Goal: Task Accomplishment & Management: Manage account settings

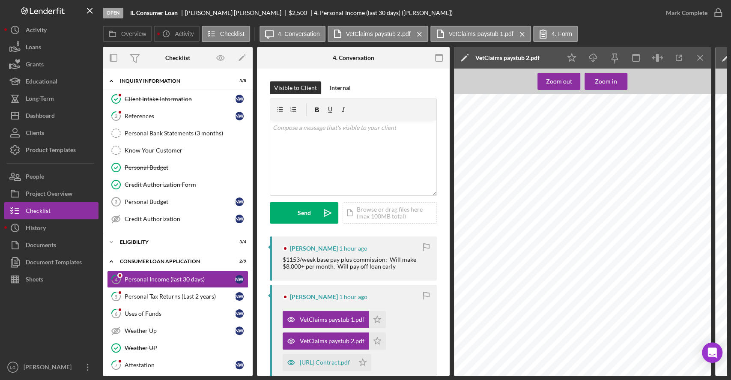
scroll to position [128, 0]
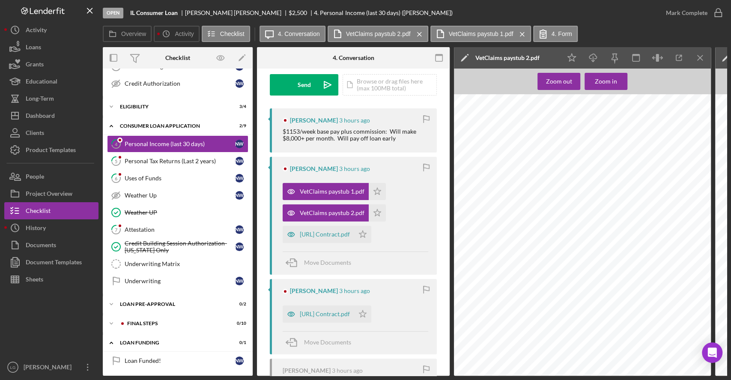
click at [631, 147] on div "PATRIOTCLAIMS LLC [URL] [STREET_ADDRESS] 402-350-2259 Paid to [PERSON_NAME] XXX…" at bounding box center [585, 263] width 262 height 339
click at [182, 167] on link "5 Personal Tax Returns (Last 2 years) N W" at bounding box center [177, 160] width 141 height 17
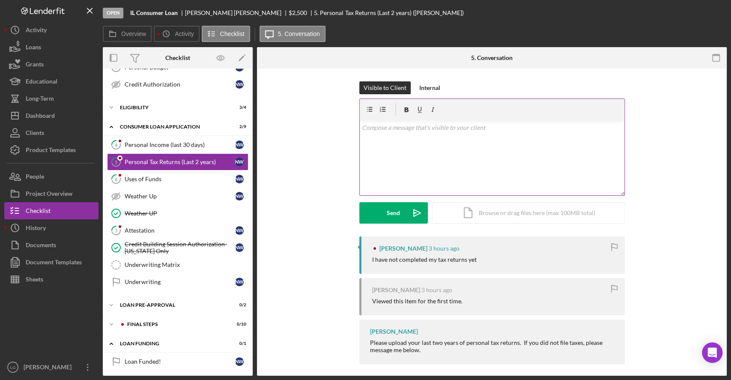
scroll to position [135, 0]
click at [170, 176] on div "Uses of Funds" at bounding box center [180, 178] width 110 height 7
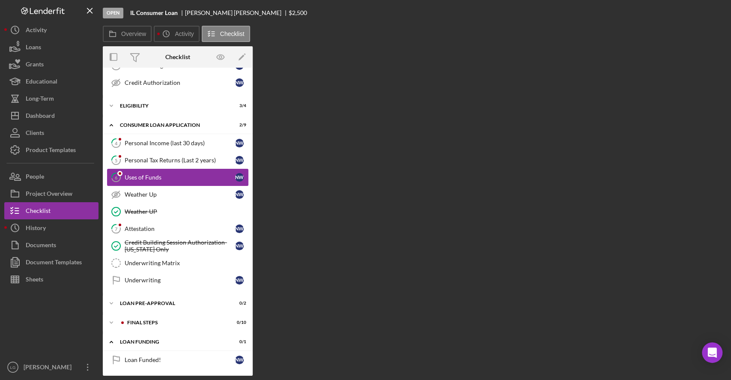
scroll to position [135, 0]
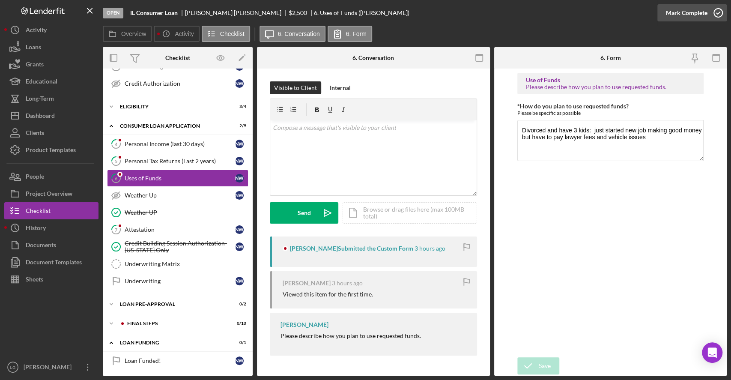
click at [693, 8] on div "Mark Complete" at bounding box center [687, 12] width 42 height 17
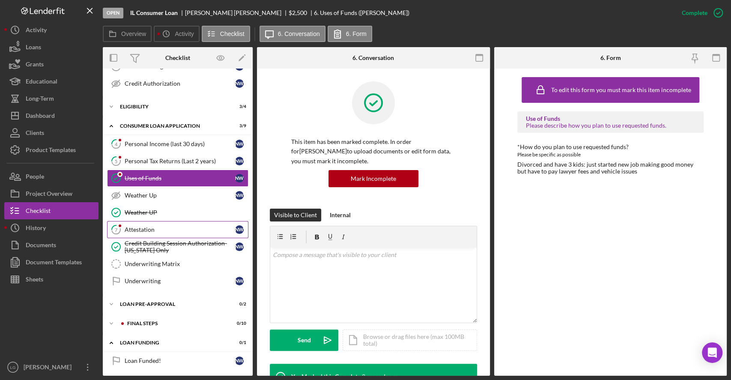
click at [129, 226] on div "Attestation" at bounding box center [180, 229] width 110 height 7
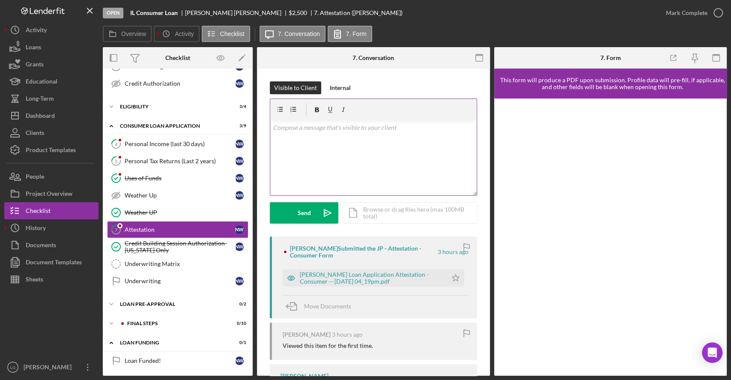
scroll to position [49, 0]
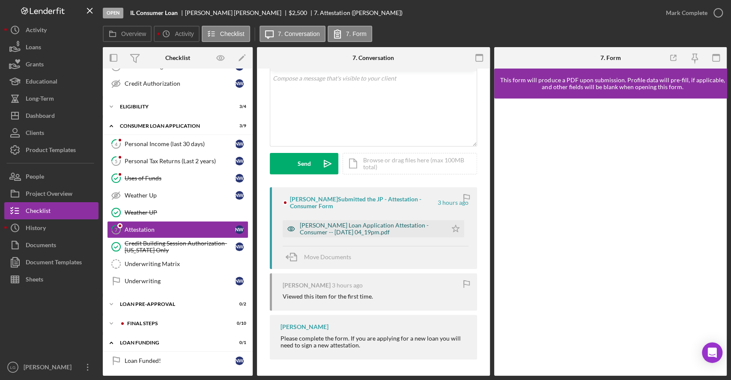
click at [403, 229] on div "[PERSON_NAME] Loan Application Attestation - Consumer -- [DATE] 04_19pm.pdf" at bounding box center [371, 229] width 143 height 14
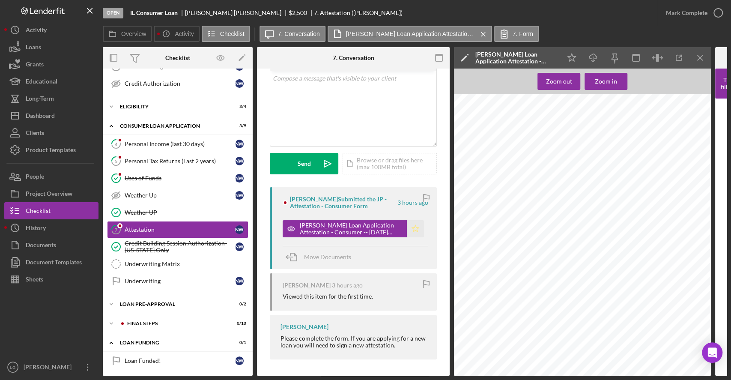
click at [411, 225] on icon "Icon/Star" at bounding box center [415, 228] width 17 height 17
click at [684, 7] on div "Mark Complete" at bounding box center [687, 12] width 42 height 17
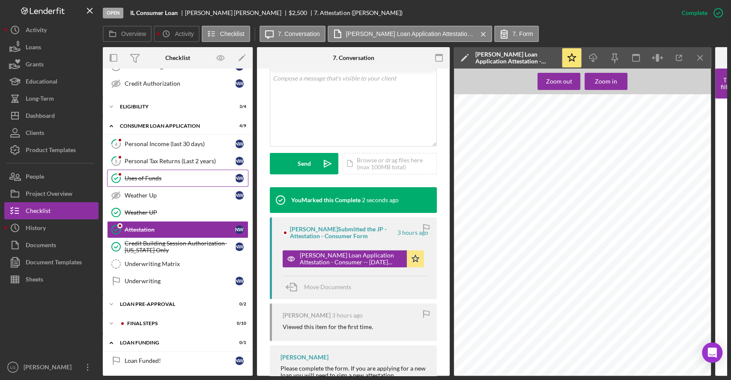
scroll to position [137, 0]
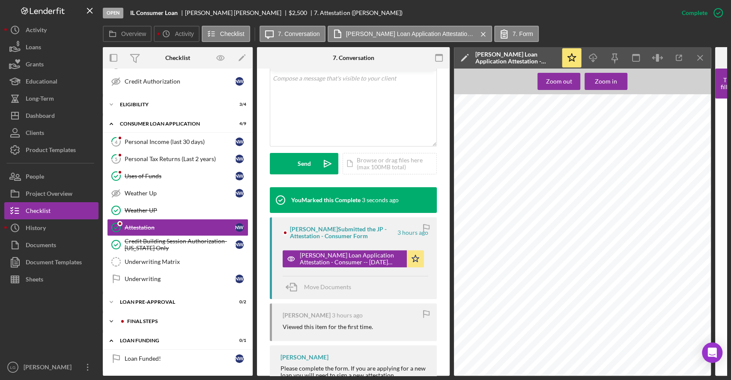
click at [141, 313] on div "Icon/Expander FINAL STEPS 0 / 10" at bounding box center [178, 321] width 150 height 17
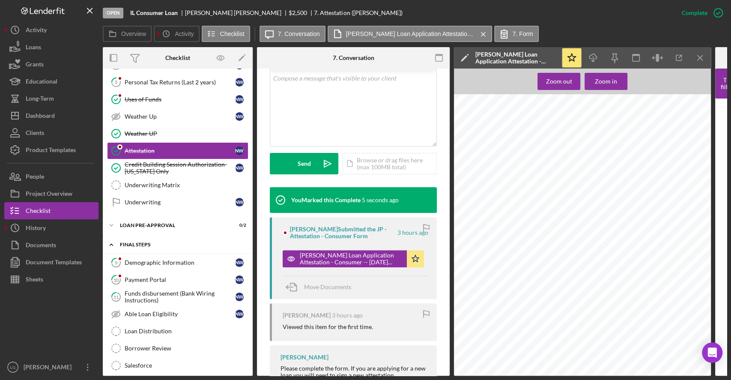
scroll to position [216, 0]
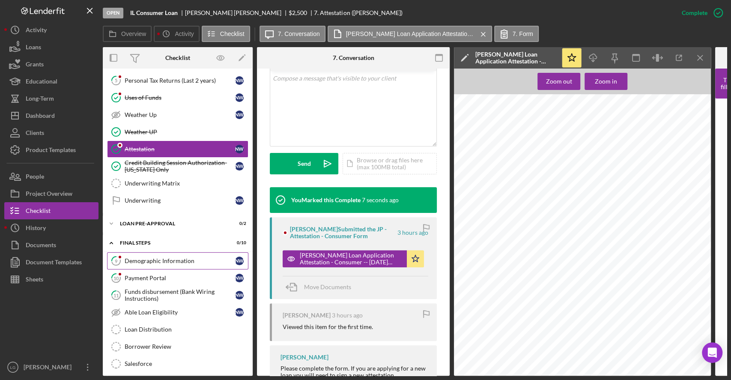
click at [178, 261] on div "Demographic Information" at bounding box center [180, 260] width 110 height 7
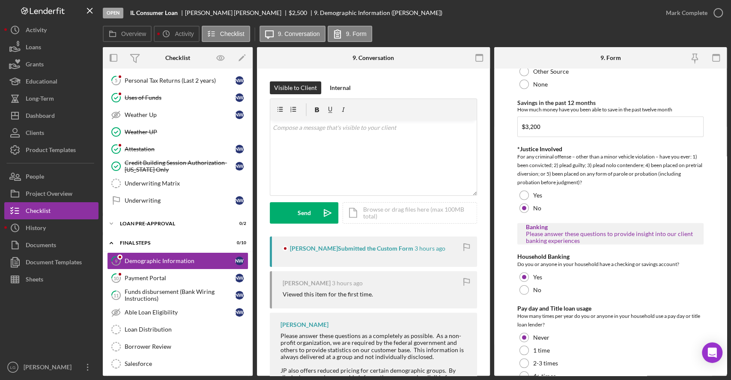
scroll to position [1616, 0]
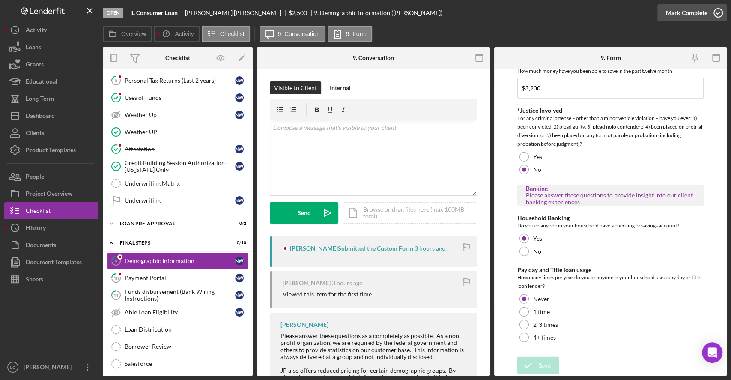
click at [679, 10] on div "Mark Complete" at bounding box center [687, 12] width 42 height 17
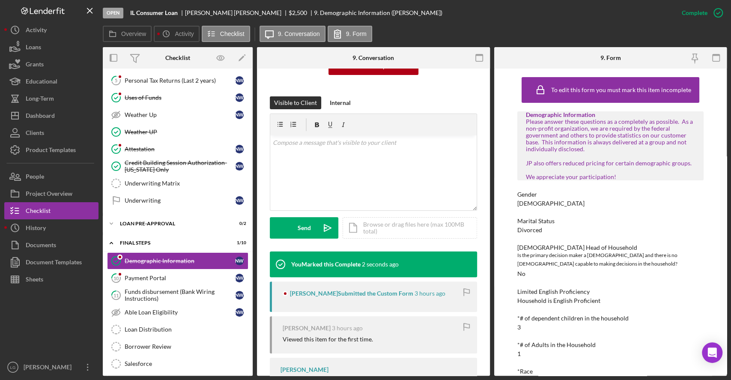
scroll to position [210, 0]
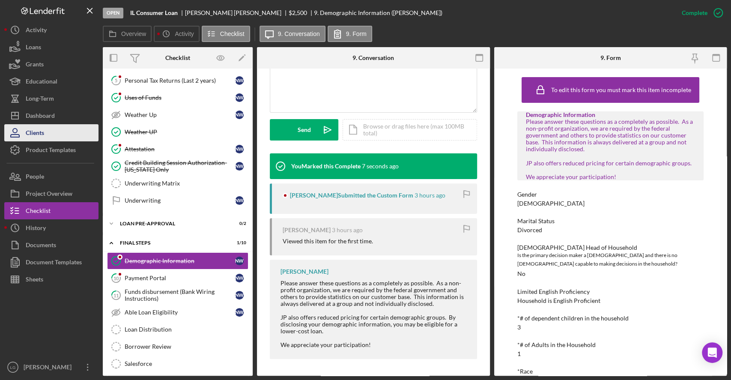
click at [69, 139] on button "Clients" at bounding box center [51, 132] width 94 height 17
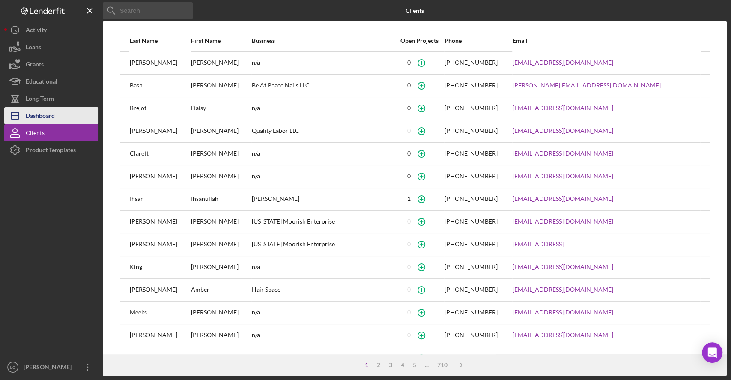
click at [62, 110] on button "Icon/Dashboard Dashboard" at bounding box center [51, 115] width 94 height 17
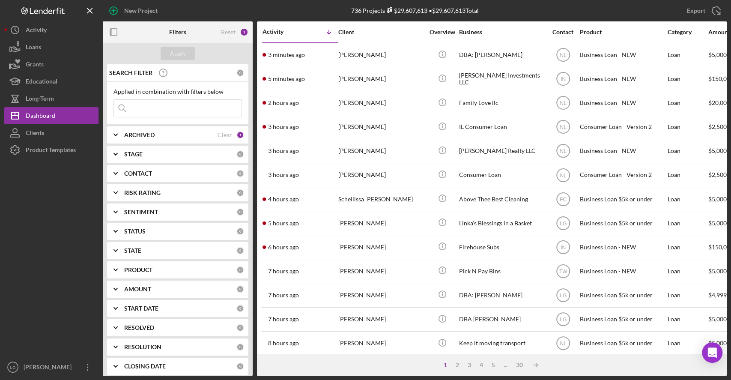
click at [234, 170] on div "CONTACT" at bounding box center [180, 173] width 112 height 7
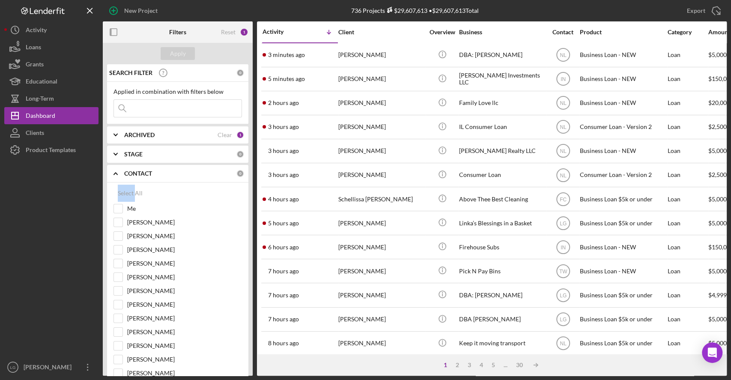
click at [234, 170] on div "CONTACT" at bounding box center [180, 173] width 112 height 7
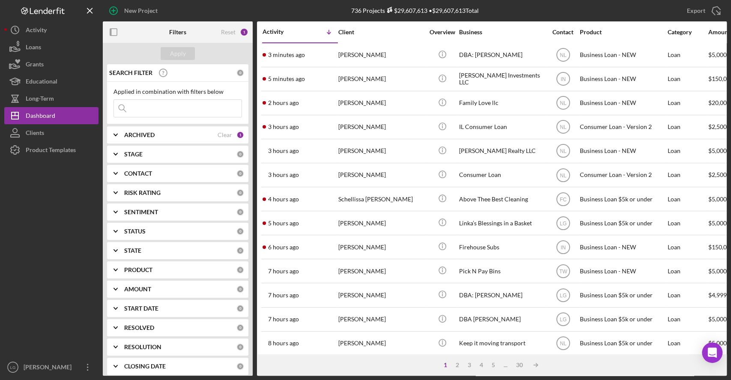
click at [233, 170] on div "CONTACT" at bounding box center [180, 173] width 112 height 7
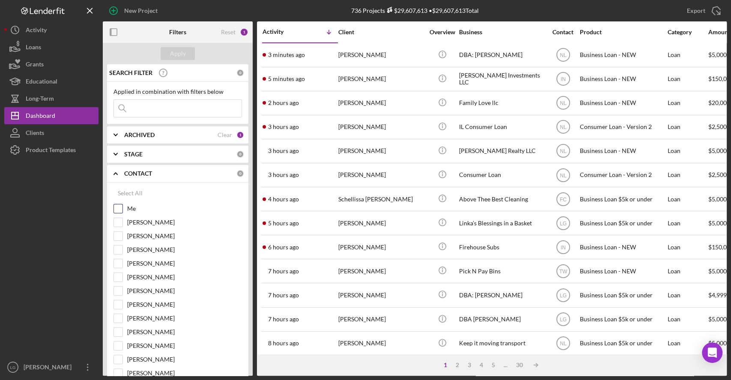
click at [136, 207] on label "Me" at bounding box center [184, 208] width 115 height 9
click at [122, 207] on input "Me" at bounding box center [118, 208] width 9 height 9
checkbox input "true"
click at [188, 54] on button "Apply" at bounding box center [178, 53] width 34 height 13
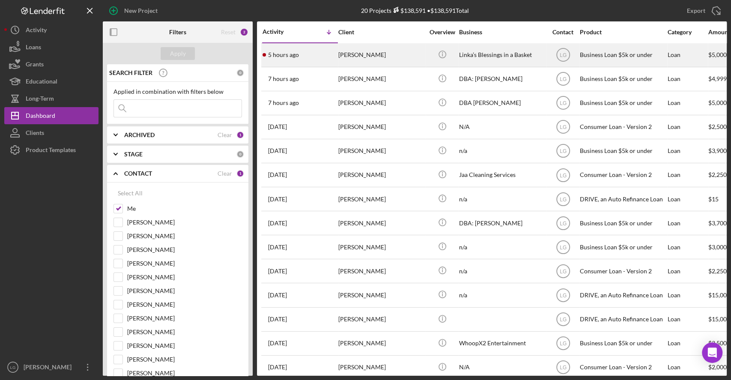
click at [362, 57] on div "[PERSON_NAME]" at bounding box center [381, 55] width 86 height 23
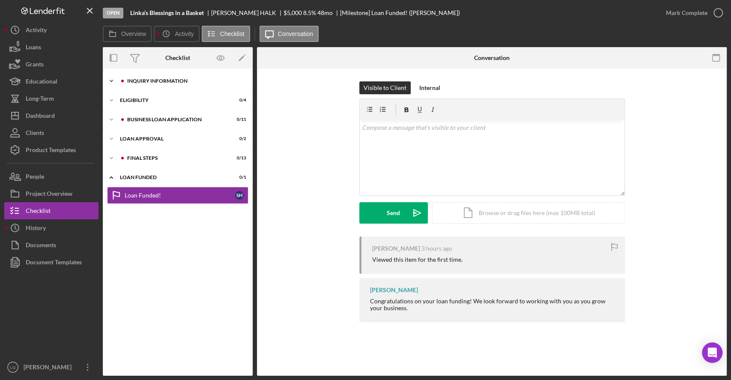
click at [165, 86] on div "Icon/Expander INQUIRY INFORMATION 0 / 11" at bounding box center [178, 80] width 150 height 17
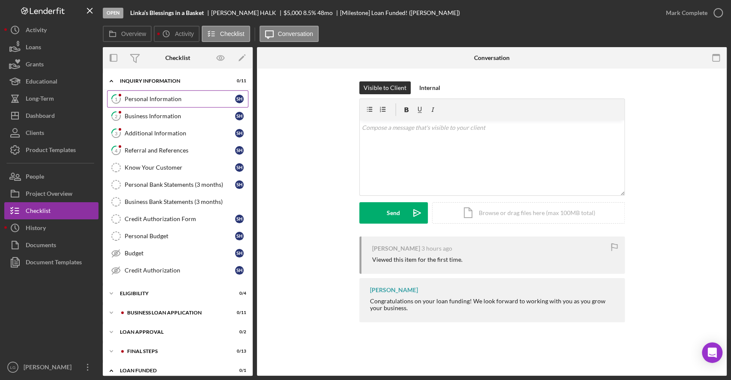
click at [191, 103] on link "1 Personal Information S H" at bounding box center [177, 98] width 141 height 17
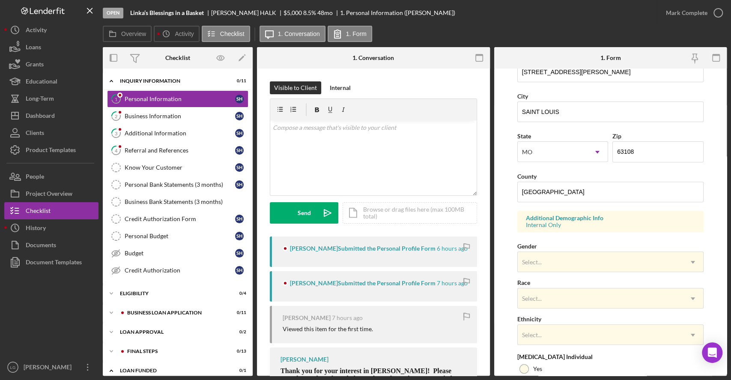
scroll to position [263, 0]
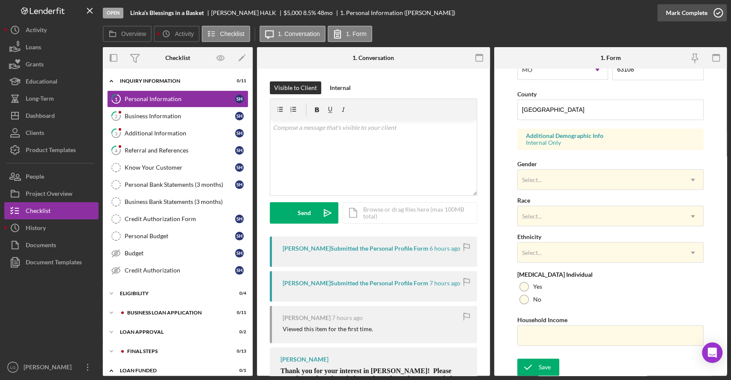
click at [675, 12] on div "Mark Complete" at bounding box center [687, 12] width 42 height 17
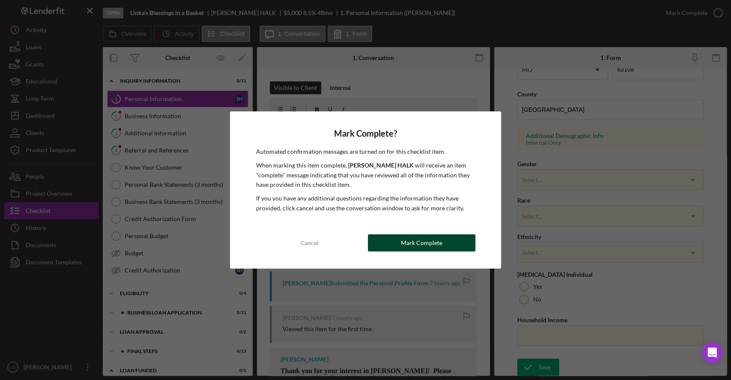
click at [427, 236] on div "Mark Complete" at bounding box center [422, 242] width 42 height 17
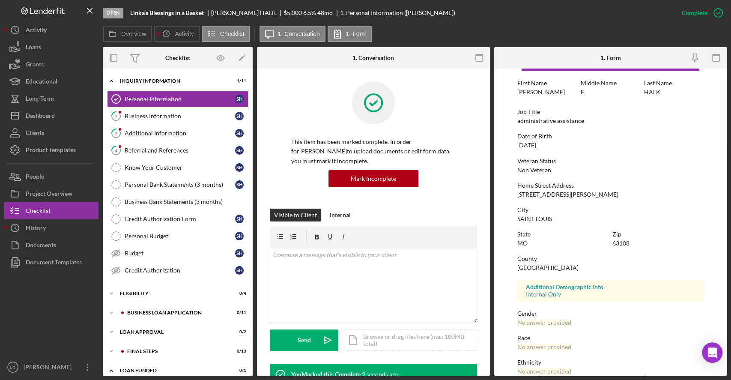
scroll to position [92, 0]
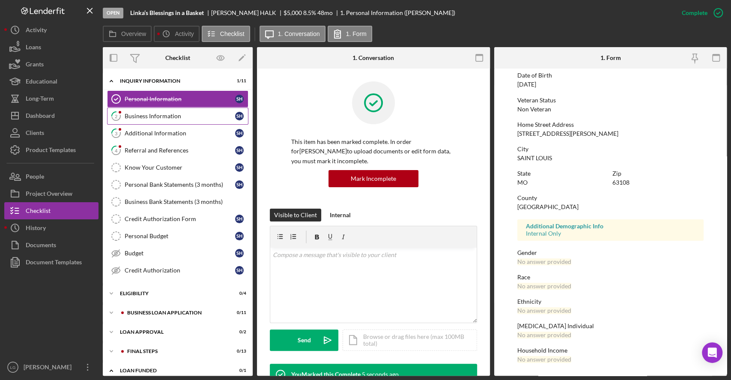
click at [180, 120] on link "2 Business Information S H" at bounding box center [177, 115] width 141 height 17
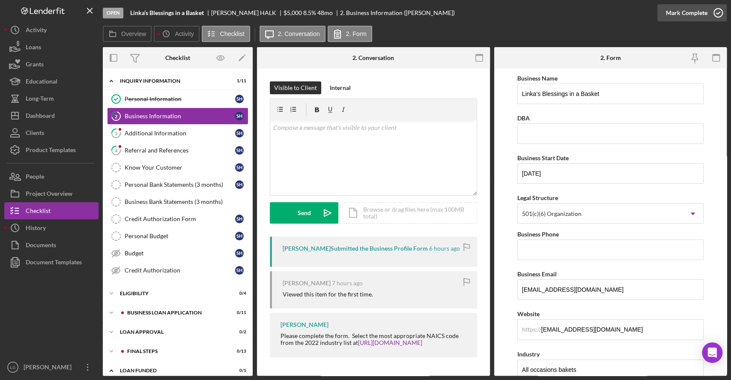
click at [703, 12] on div "Mark Complete" at bounding box center [687, 12] width 42 height 17
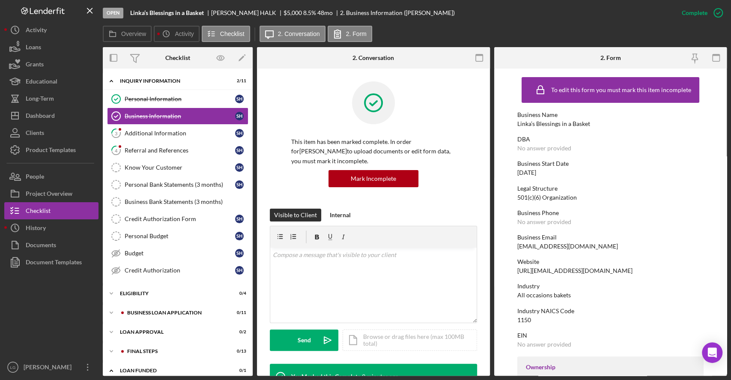
click at [0, 0] on div "Mark Incomplete" at bounding box center [0, 0] width 0 height 0
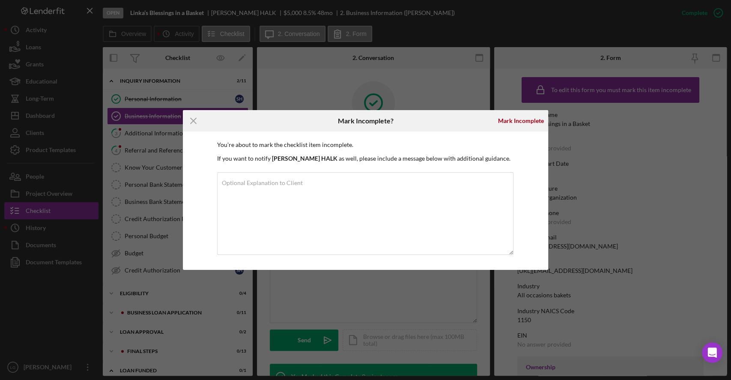
click at [491, 92] on div "Icon/Menu Close Mark Incomplete? [PERSON_NAME] You're about to mark the checkli…" at bounding box center [365, 190] width 731 height 380
click at [188, 110] on icon "Icon/Menu Close" at bounding box center [193, 120] width 21 height 21
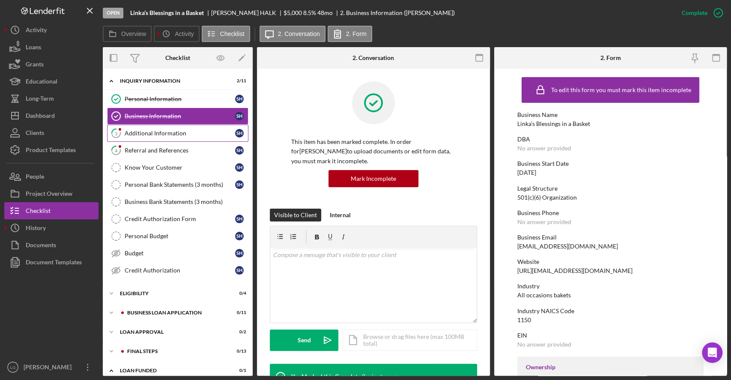
click at [178, 128] on link "3 Additional Information S H" at bounding box center [177, 133] width 141 height 17
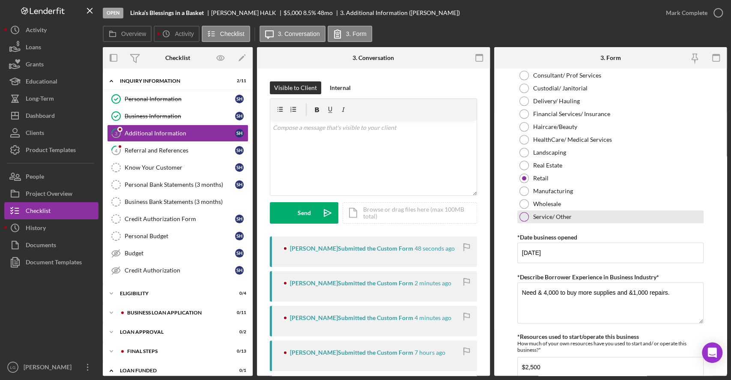
scroll to position [394, 0]
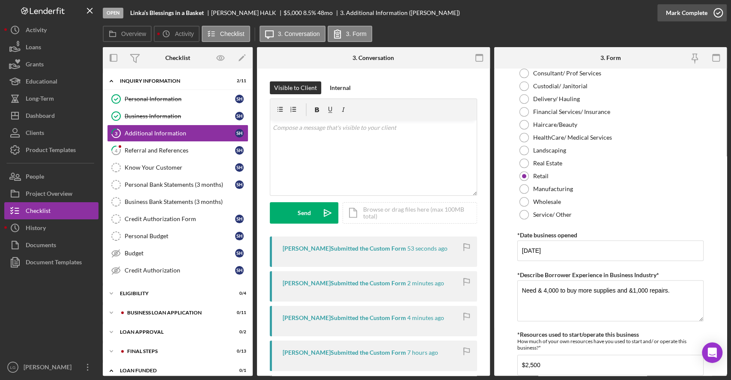
click at [699, 17] on div "Mark Complete" at bounding box center [687, 12] width 42 height 17
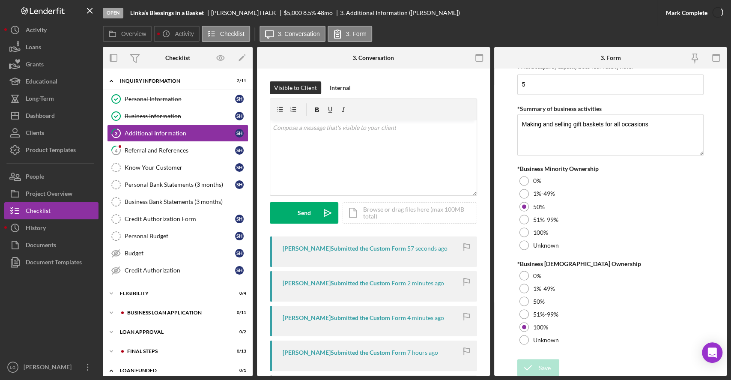
scroll to position [997, 0]
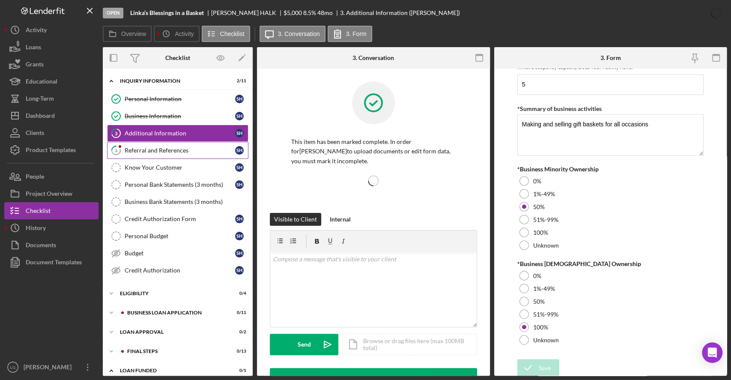
click at [173, 150] on div "Referral and References" at bounding box center [180, 150] width 110 height 7
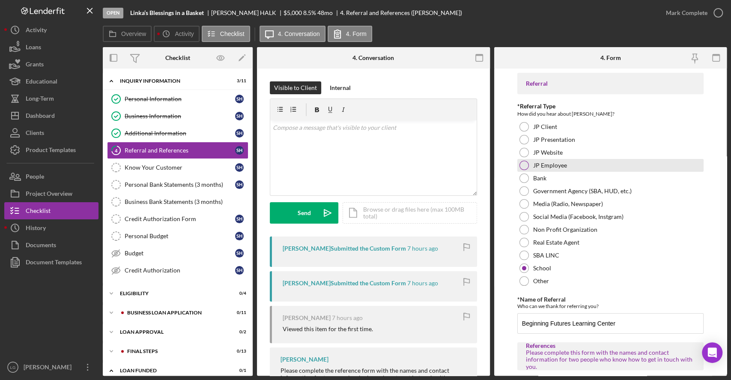
scroll to position [343, 0]
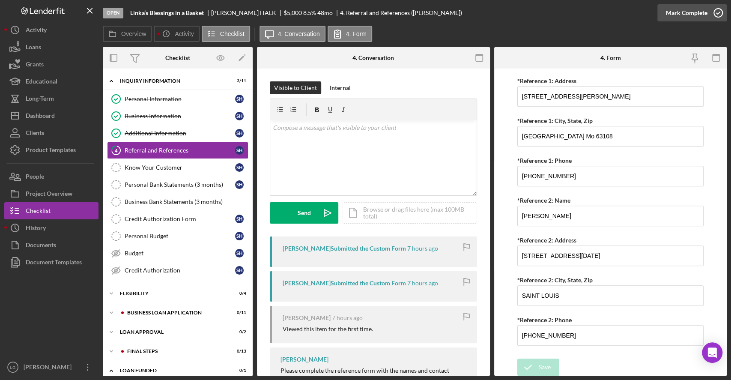
click at [707, 15] on icon "button" at bounding box center [717, 12] width 21 height 21
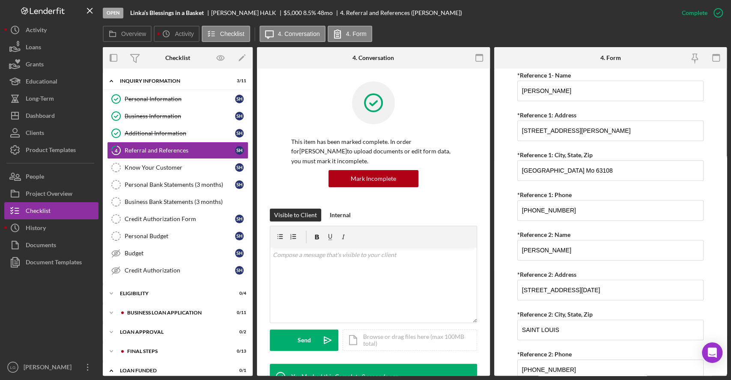
scroll to position [0, 0]
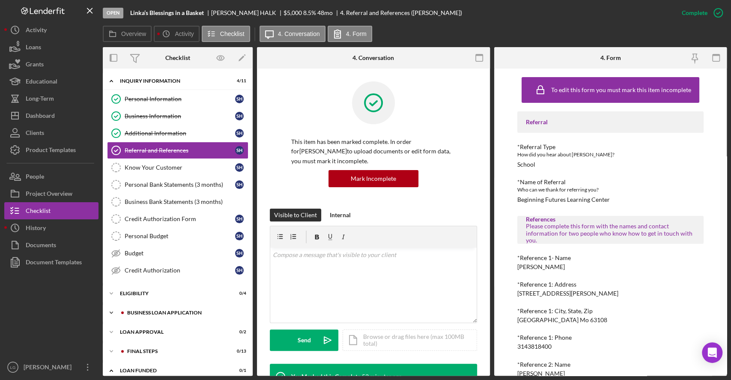
click at [226, 305] on div "Icon/Expander BUSINESS LOAN APPLICATION 0 / 11" at bounding box center [178, 312] width 150 height 17
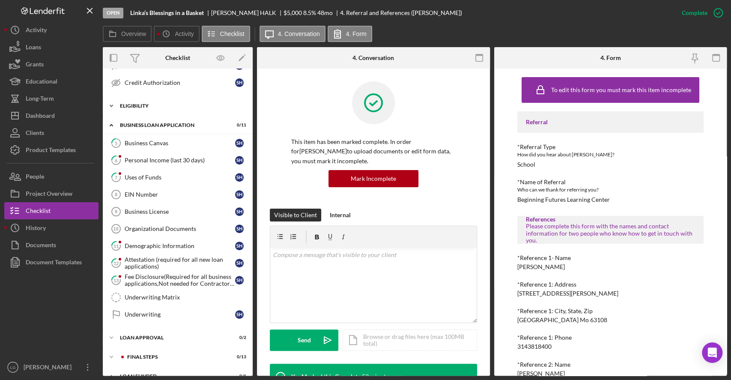
scroll to position [188, 0]
click at [170, 162] on link "6 Personal Income (last 30 days) S H" at bounding box center [177, 159] width 141 height 17
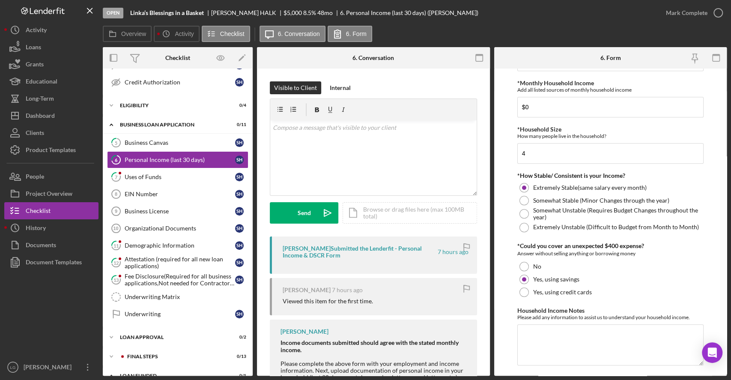
scroll to position [434, 0]
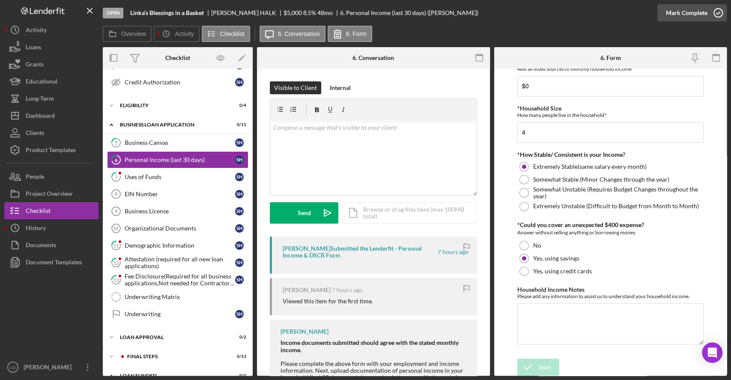
click at [685, 14] on div "Mark Complete" at bounding box center [687, 12] width 42 height 17
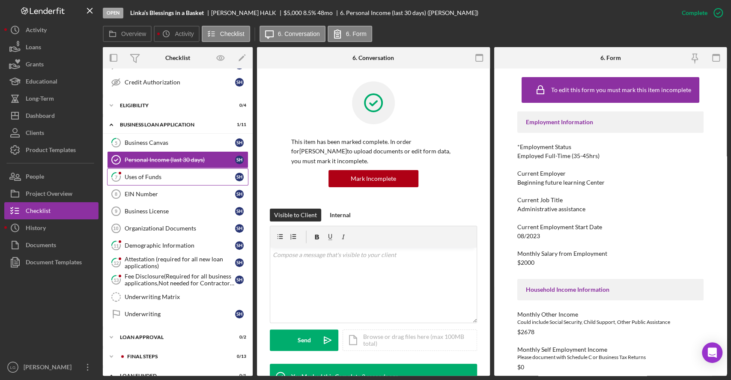
click at [172, 168] on link "7 Uses of Funds S H" at bounding box center [177, 176] width 141 height 17
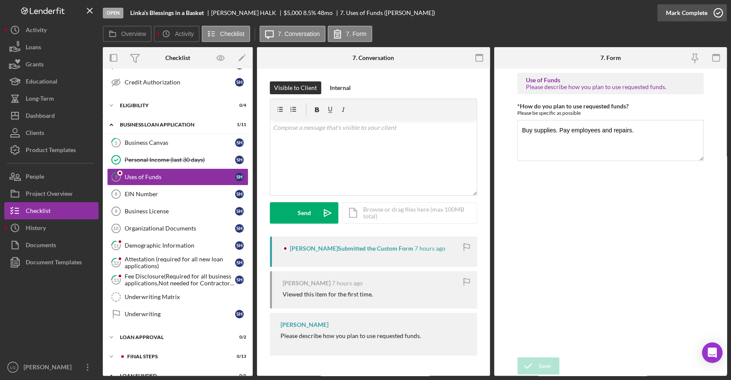
click at [690, 21] on div "Mark Complete" at bounding box center [691, 13] width 69 height 26
click at [664, 16] on button "Mark Complete" at bounding box center [691, 12] width 69 height 17
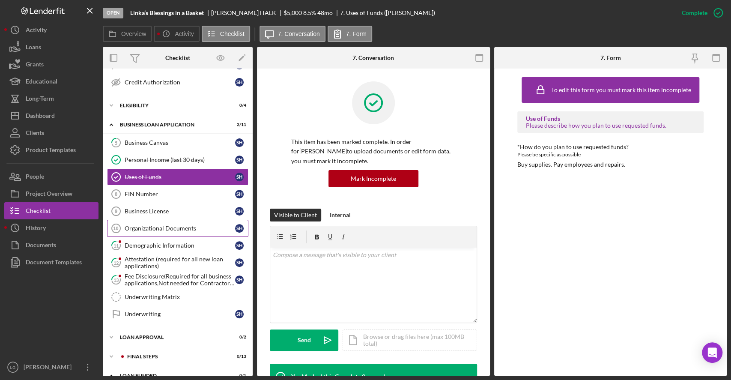
click at [158, 237] on link "11 Demographic Information S H" at bounding box center [177, 245] width 141 height 17
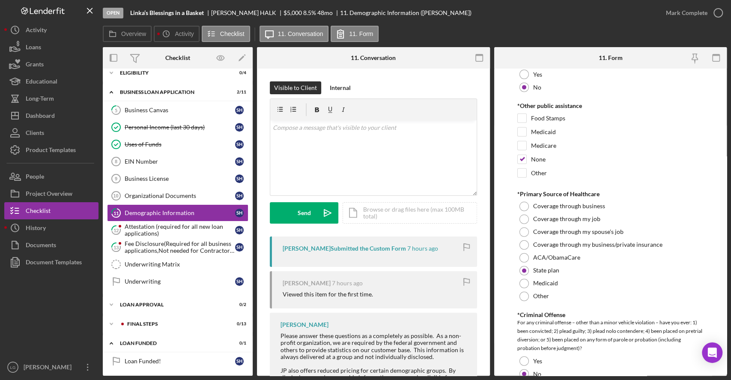
scroll to position [1358, 0]
click at [706, 6] on div "Mark Complete" at bounding box center [687, 12] width 42 height 17
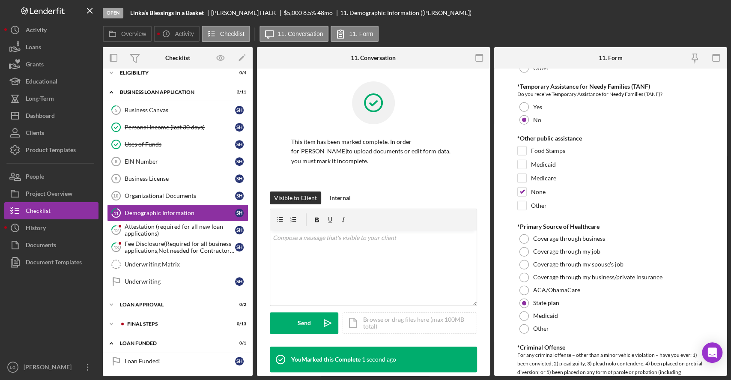
scroll to position [1393, 0]
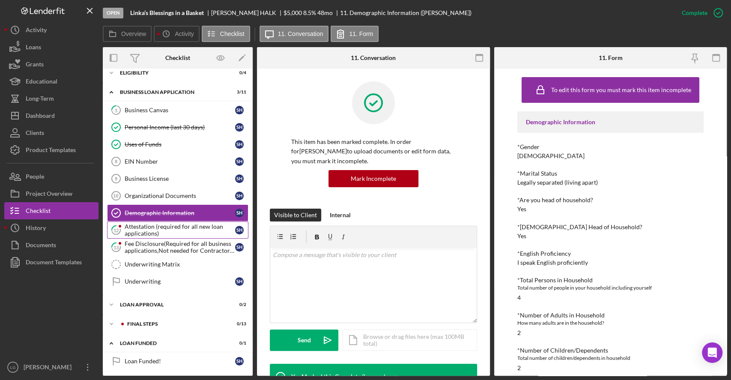
click at [152, 228] on div "Attestation (required for all new loan applications)" at bounding box center [180, 230] width 110 height 14
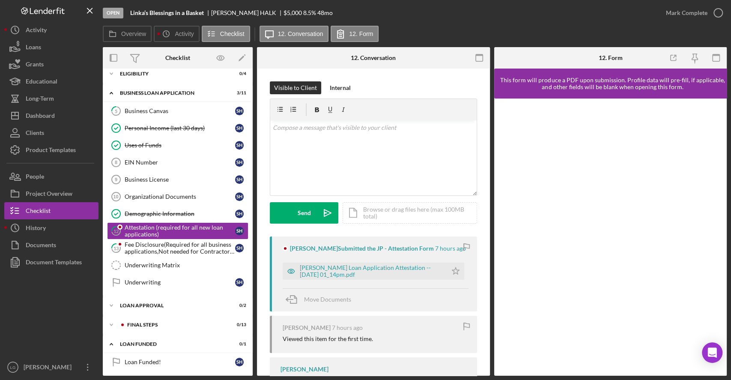
scroll to position [220, 0]
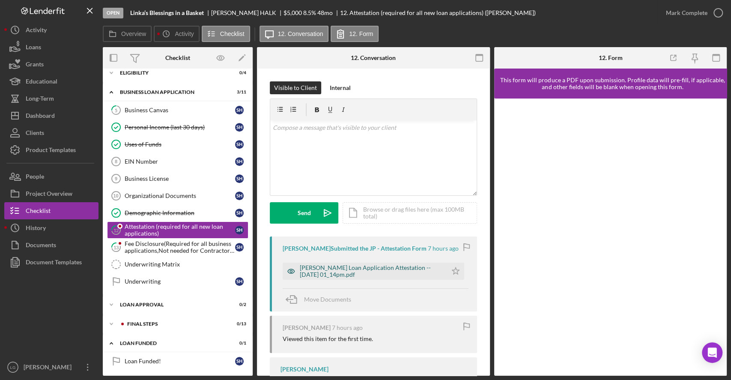
click at [402, 264] on div "[PERSON_NAME] Loan Application Attestation -- [DATE] 01_14pm.pdf" at bounding box center [371, 271] width 143 height 14
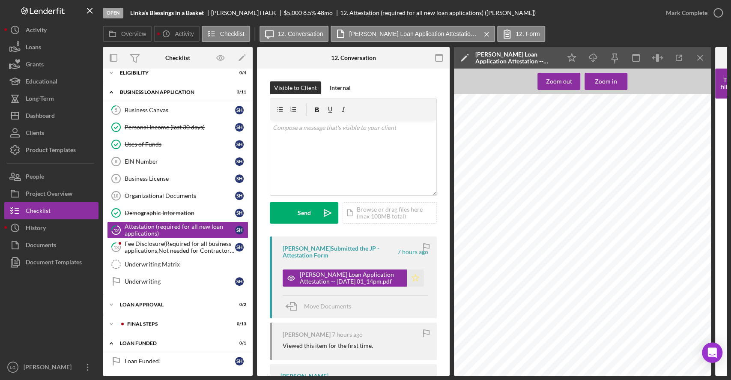
click at [408, 280] on icon "Icon/Star" at bounding box center [415, 277] width 17 height 17
click at [699, 15] on div "Mark Complete" at bounding box center [687, 12] width 42 height 17
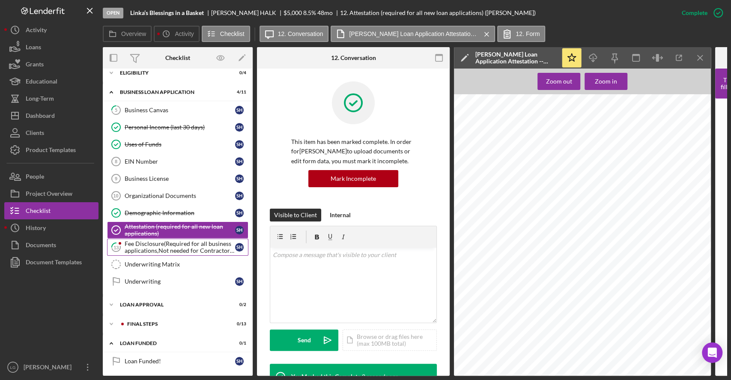
click at [185, 242] on div "Fee Disclosure(Required for all business applications,Not needed for Contractor…" at bounding box center [180, 247] width 110 height 14
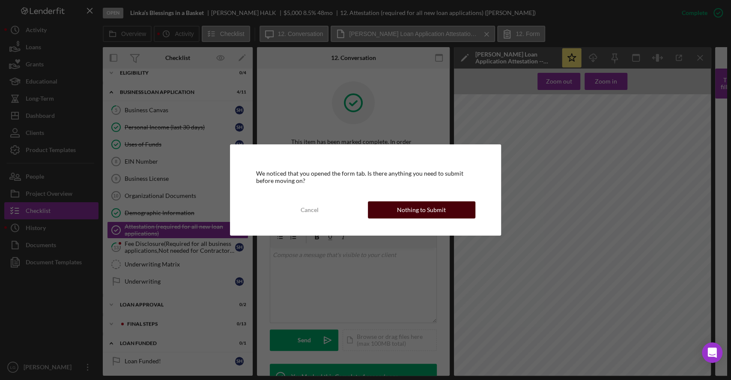
click at [442, 205] on div "Nothing to Submit" at bounding box center [421, 209] width 49 height 17
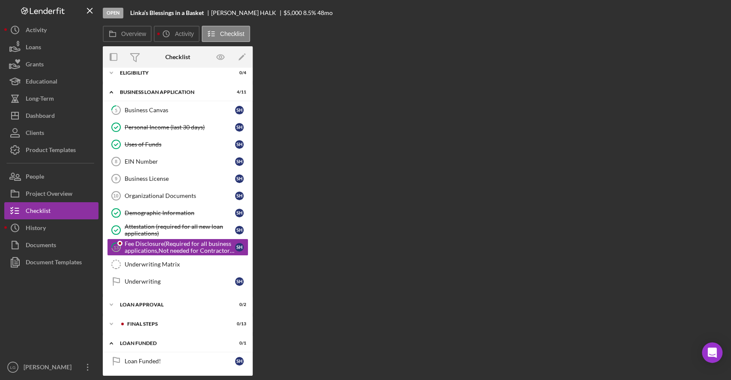
scroll to position [220, 0]
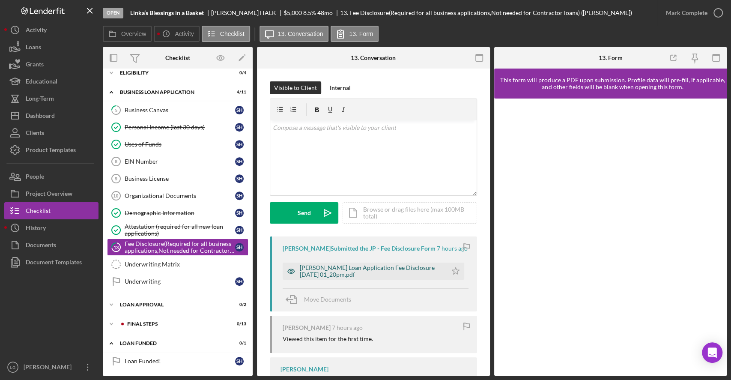
click at [375, 276] on div "[PERSON_NAME] Loan Application Fee Disclosure -- [DATE] 01_20pm.pdf" at bounding box center [371, 271] width 143 height 14
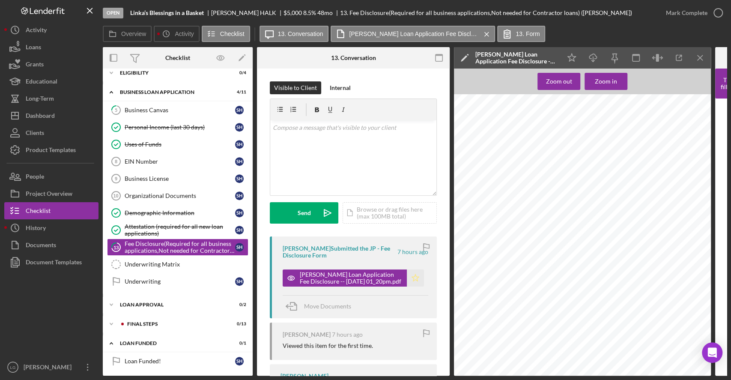
click at [415, 279] on icon "Icon/Star" at bounding box center [415, 277] width 17 height 17
click at [709, 17] on icon "button" at bounding box center [717, 12] width 21 height 21
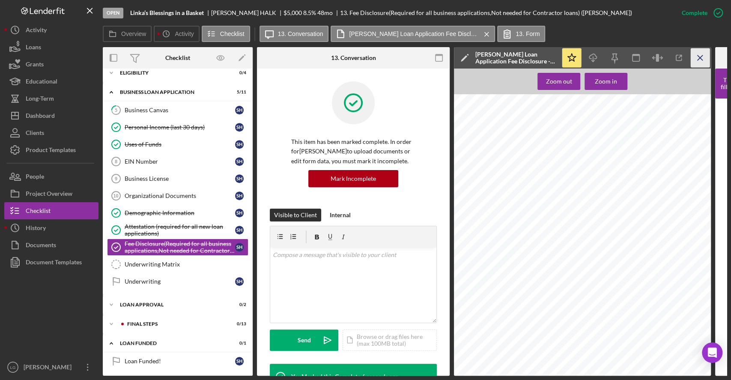
click at [692, 60] on icon "Icon/Menu Close" at bounding box center [700, 57] width 19 height 19
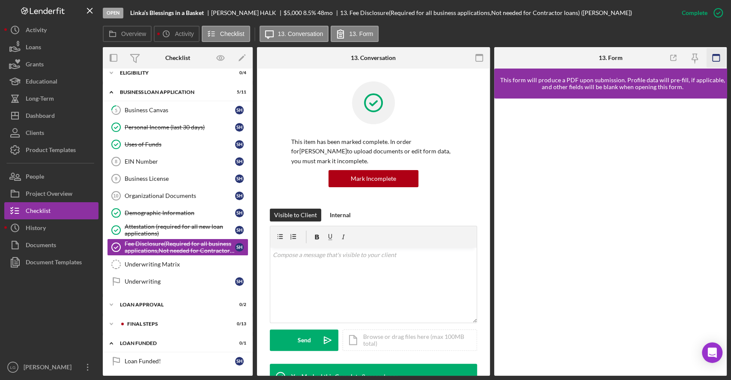
click at [719, 62] on icon "button" at bounding box center [715, 57] width 19 height 19
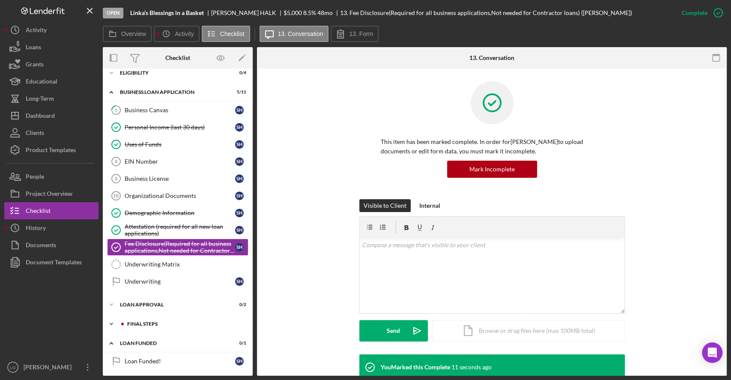
click at [169, 315] on div "Icon/Expander Final Steps 0 / 13" at bounding box center [178, 323] width 150 height 17
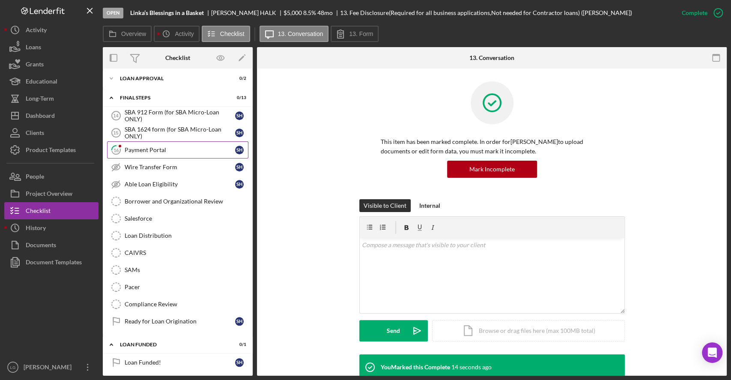
click at [185, 151] on link "16 Payment Portal S H" at bounding box center [177, 149] width 141 height 17
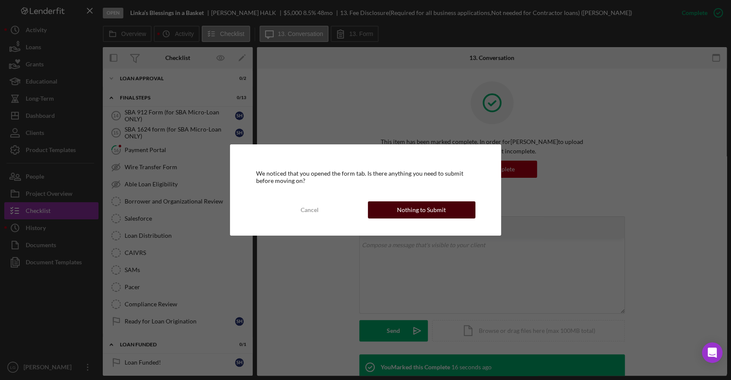
click at [386, 215] on button "Nothing to Submit" at bounding box center [421, 209] width 107 height 17
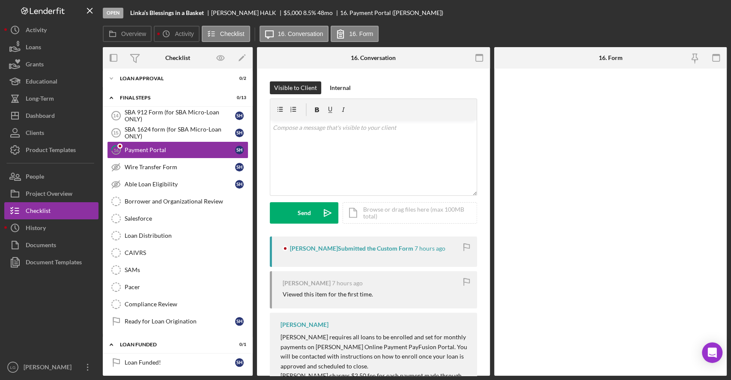
scroll to position [447, 0]
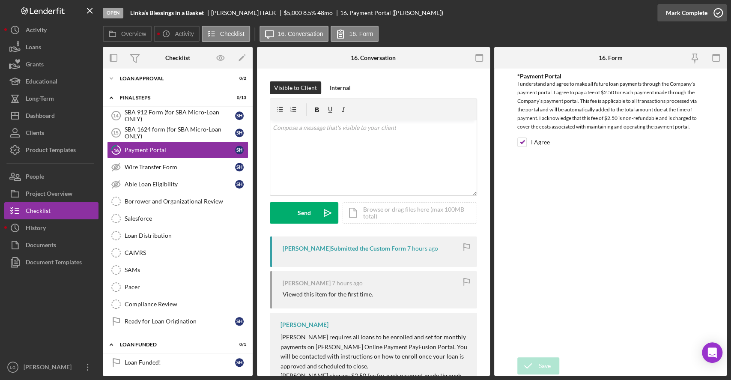
click at [706, 13] on div "Mark Complete" at bounding box center [687, 12] width 42 height 17
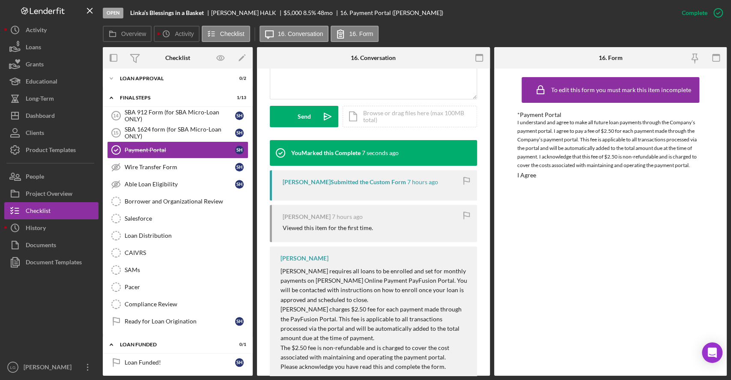
scroll to position [247, 0]
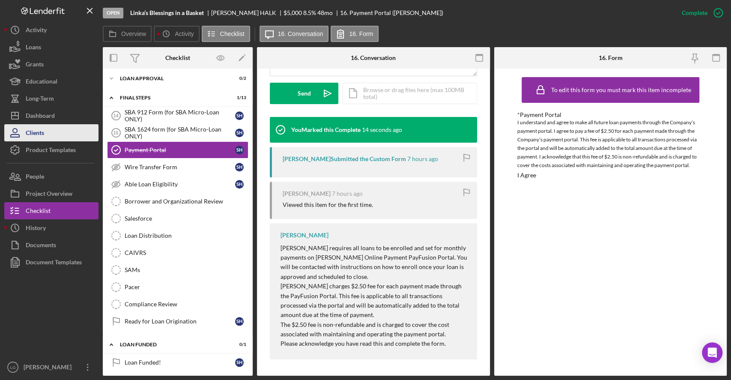
click at [79, 127] on button "Clients" at bounding box center [51, 132] width 94 height 17
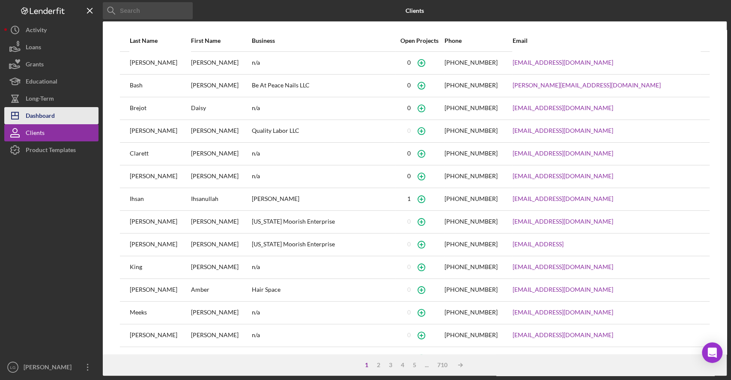
click at [80, 115] on button "Icon/Dashboard Dashboard" at bounding box center [51, 115] width 94 height 17
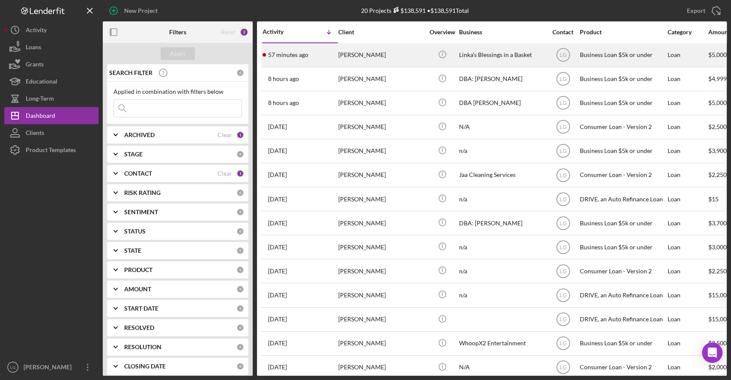
click at [377, 60] on div "[PERSON_NAME]" at bounding box center [381, 55] width 86 height 23
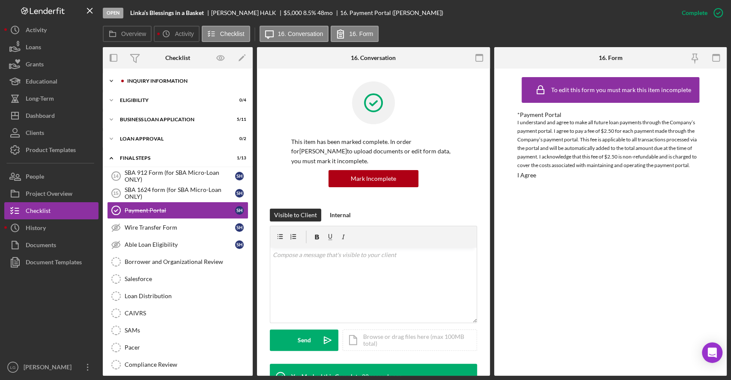
click at [223, 80] on div "INQUIRY INFORMATION" at bounding box center [184, 80] width 115 height 5
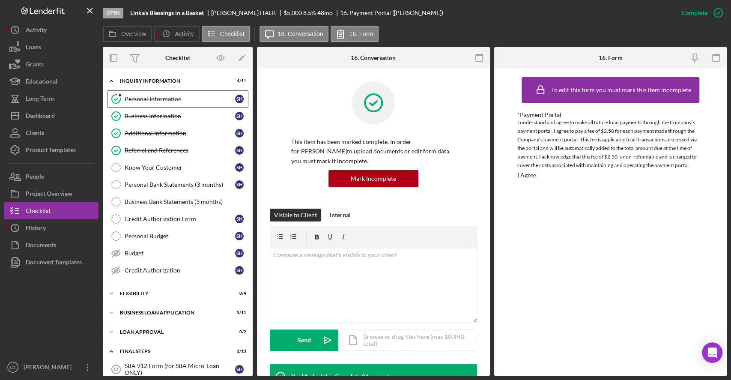
click at [185, 96] on div "Personal Information" at bounding box center [180, 98] width 110 height 7
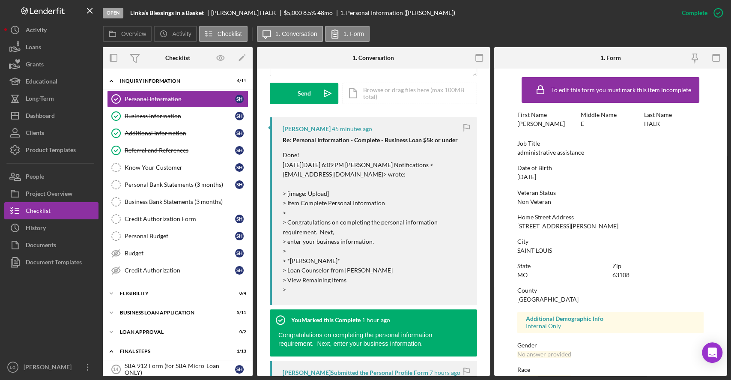
scroll to position [169, 0]
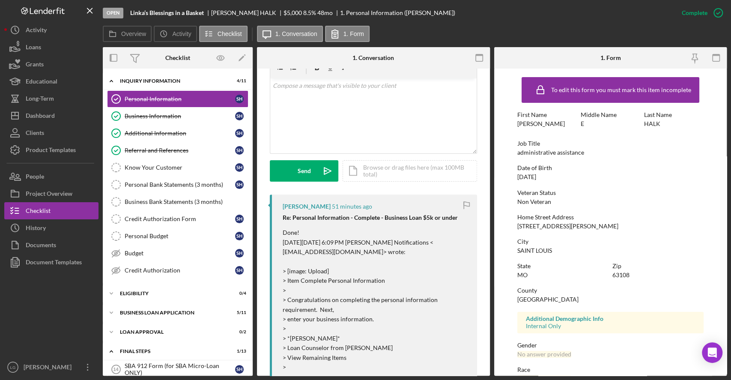
click at [435, 143] on div "v Color teal Color pink Remove color Add row above Add row below Add column bef…" at bounding box center [373, 115] width 206 height 75
click at [714, 57] on icon "button" at bounding box center [715, 57] width 19 height 19
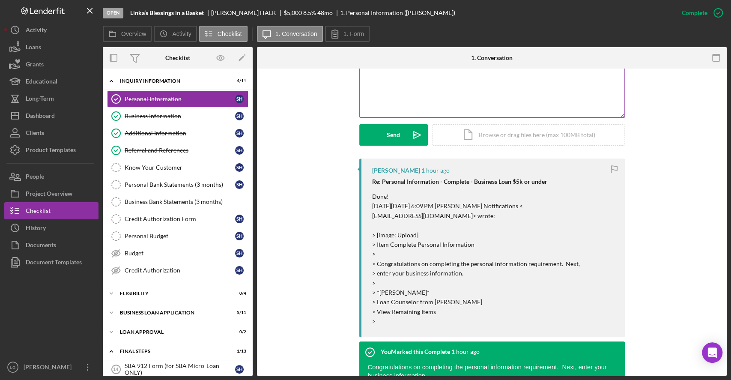
scroll to position [0, 0]
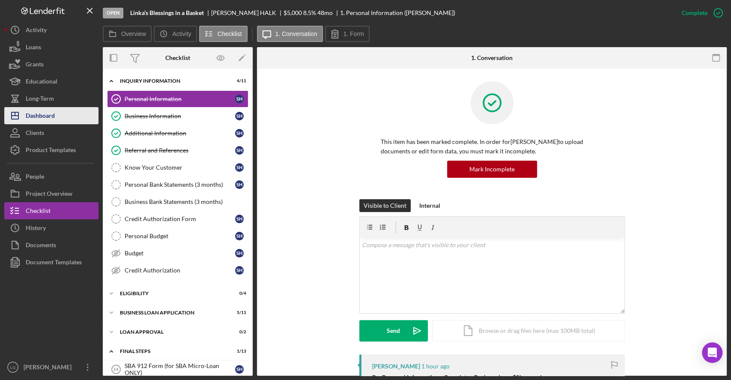
click at [73, 110] on button "Icon/Dashboard Dashboard" at bounding box center [51, 115] width 94 height 17
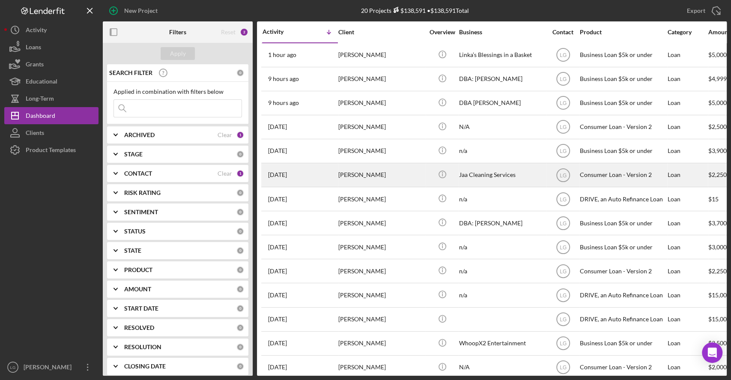
click at [359, 173] on div "[PERSON_NAME]" at bounding box center [381, 175] width 86 height 23
